Goal: Information Seeking & Learning: Find specific page/section

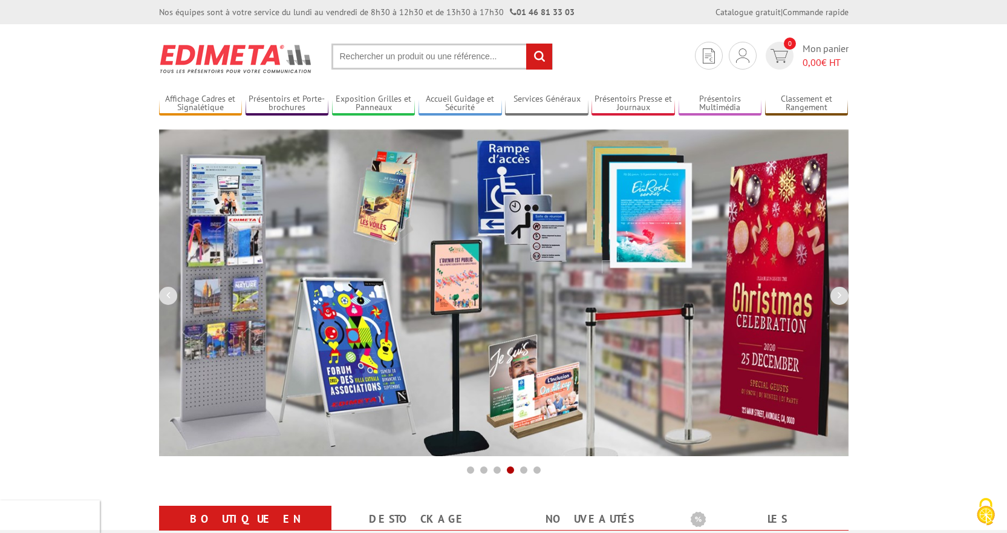
click at [356, 52] on input "text" at bounding box center [441, 57] width 221 height 26
click at [357, 53] on input "text" at bounding box center [441, 57] width 221 height 26
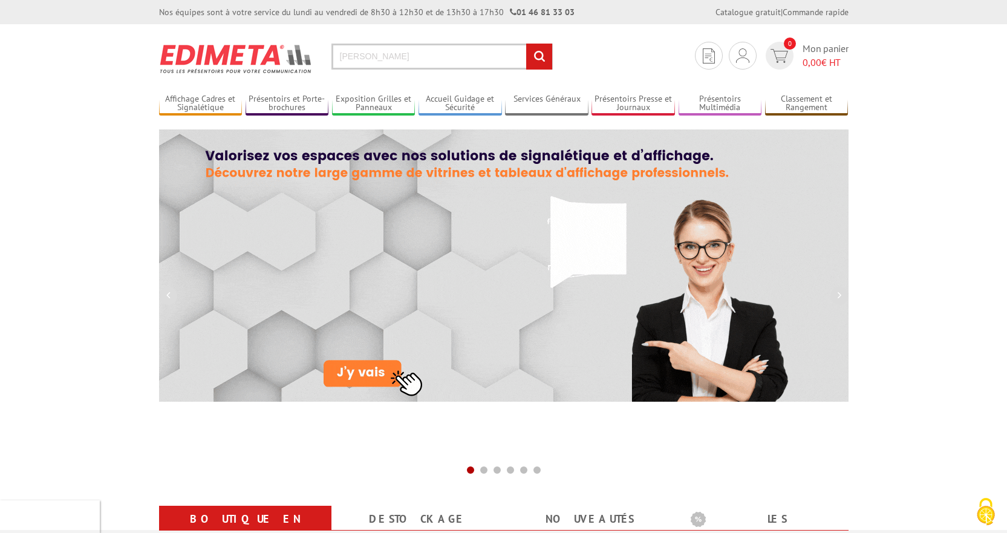
type input "[PERSON_NAME]"
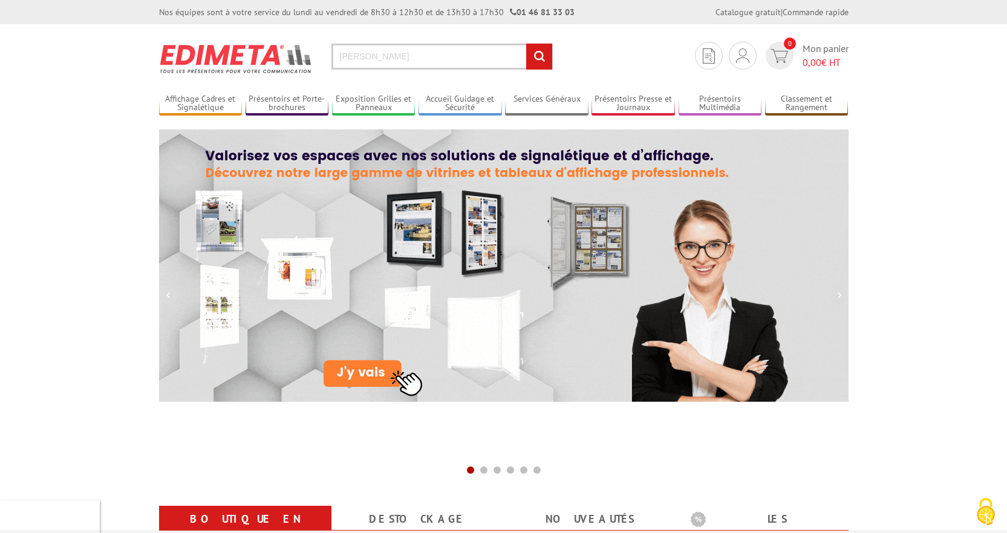
click at [526, 44] on input "rechercher" at bounding box center [539, 57] width 26 height 26
